Goal: Task Accomplishment & Management: Manage account settings

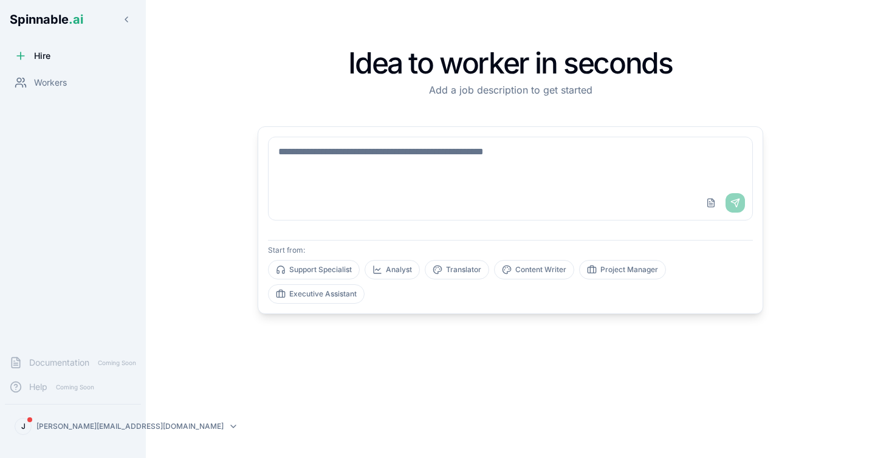
click at [77, 429] on html "Spinnable .ai Hire Workers Documentation Coming Soon Help Coming Soon J [PERSON…" at bounding box center [437, 249] width 875 height 498
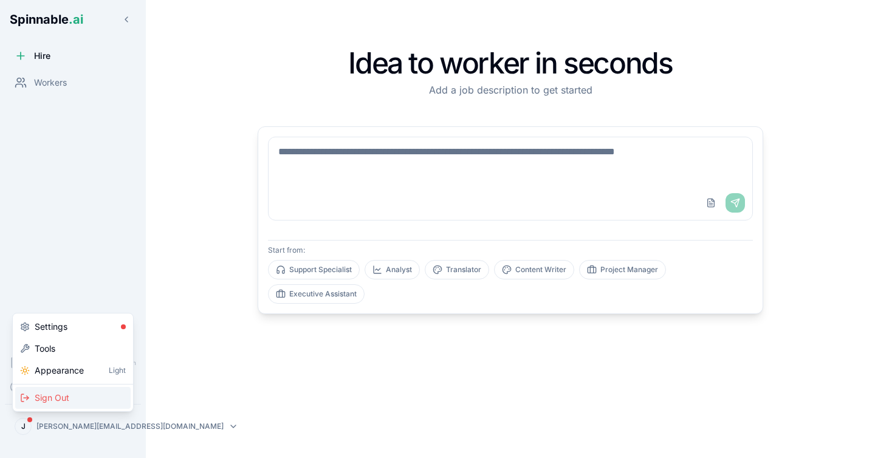
click at [71, 403] on div "Sign Out" at bounding box center [72, 398] width 115 height 22
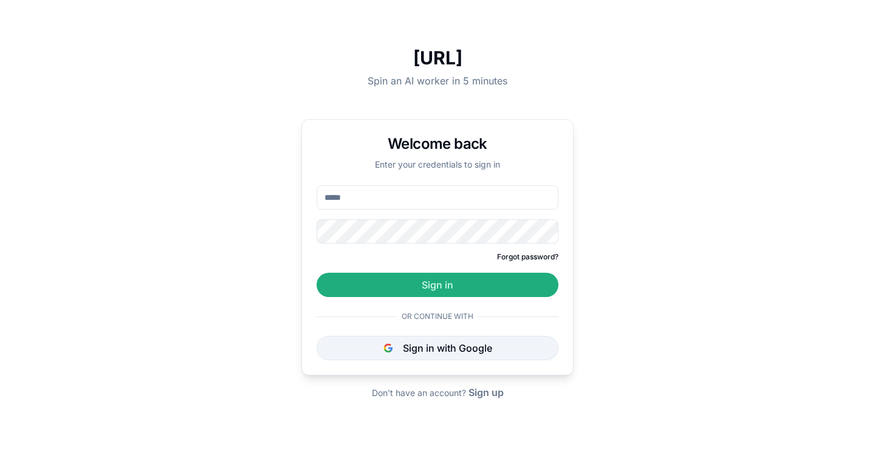
click at [408, 343] on button "Sign in with Google" at bounding box center [438, 348] width 242 height 24
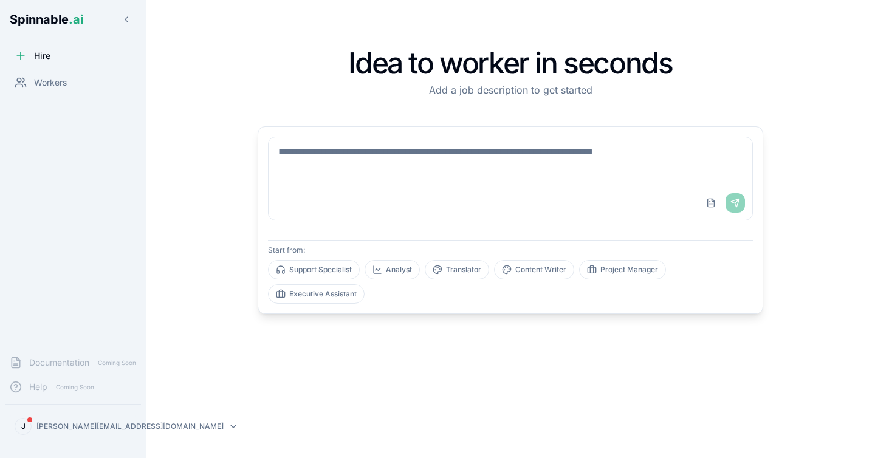
click at [119, 419] on html "Spinnable .ai Hire Workers Documentation Coming Soon Help Coming Soon J [PERSON…" at bounding box center [437, 249] width 875 height 498
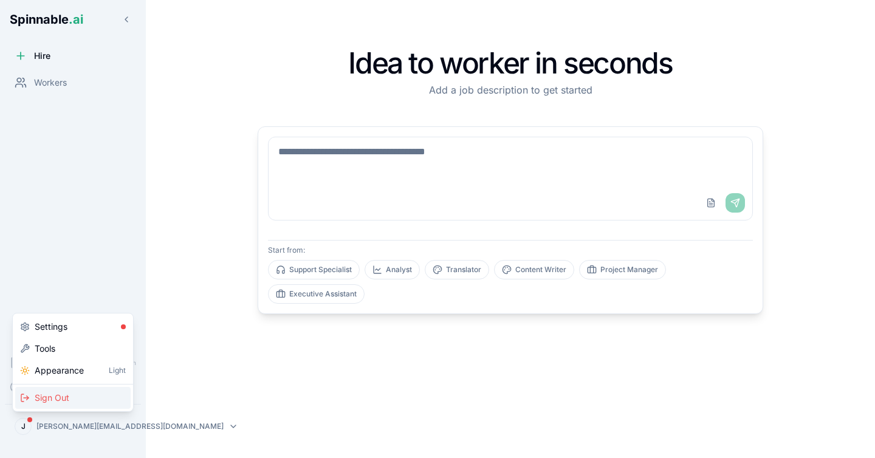
click at [63, 400] on span "Sign Out" at bounding box center [52, 398] width 35 height 12
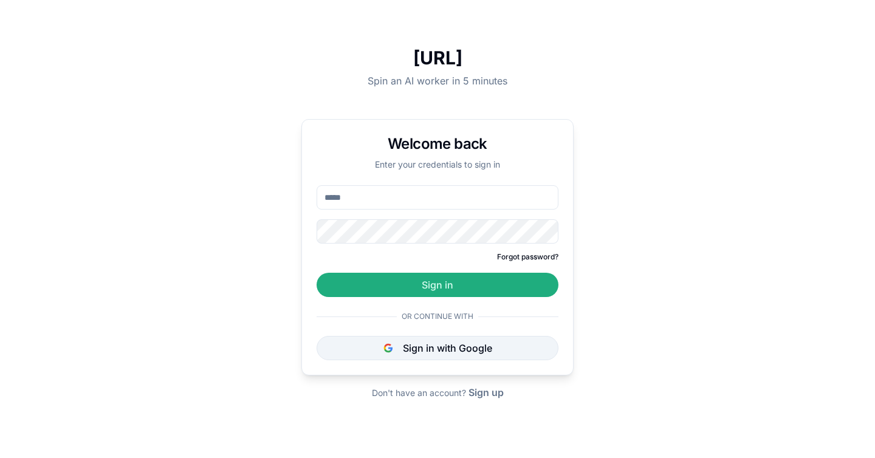
click at [410, 349] on button "Sign in with Google" at bounding box center [438, 348] width 242 height 24
